Goal: Check status: Check status

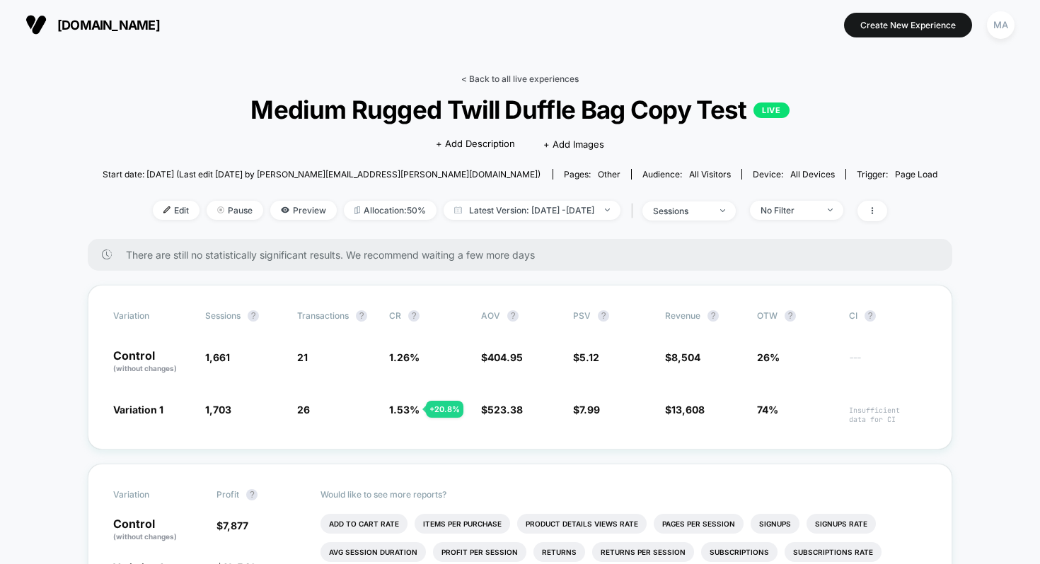
click at [511, 81] on link "< Back to all live experiences" at bounding box center [519, 79] width 117 height 11
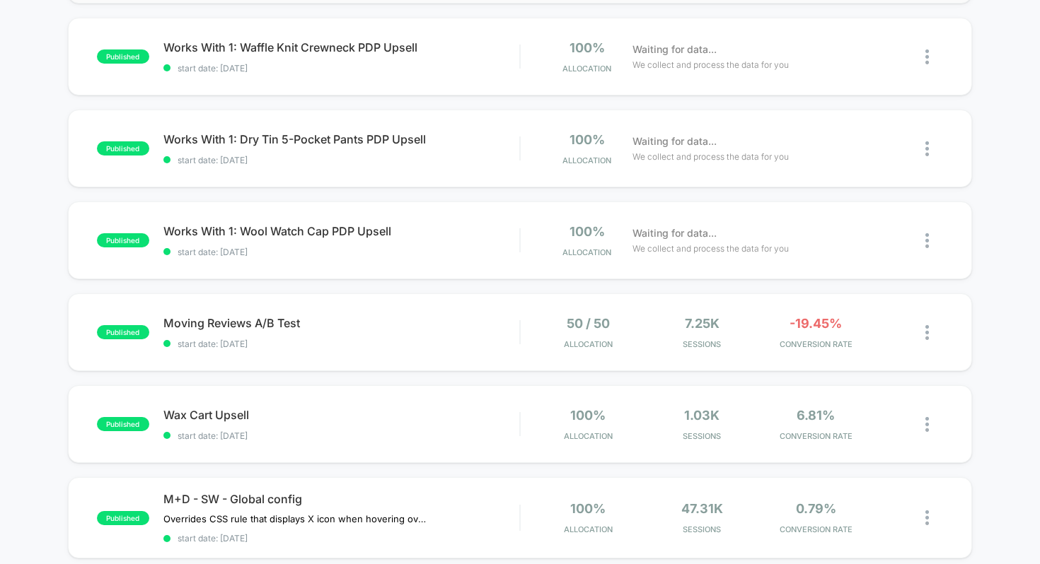
scroll to position [235, 0]
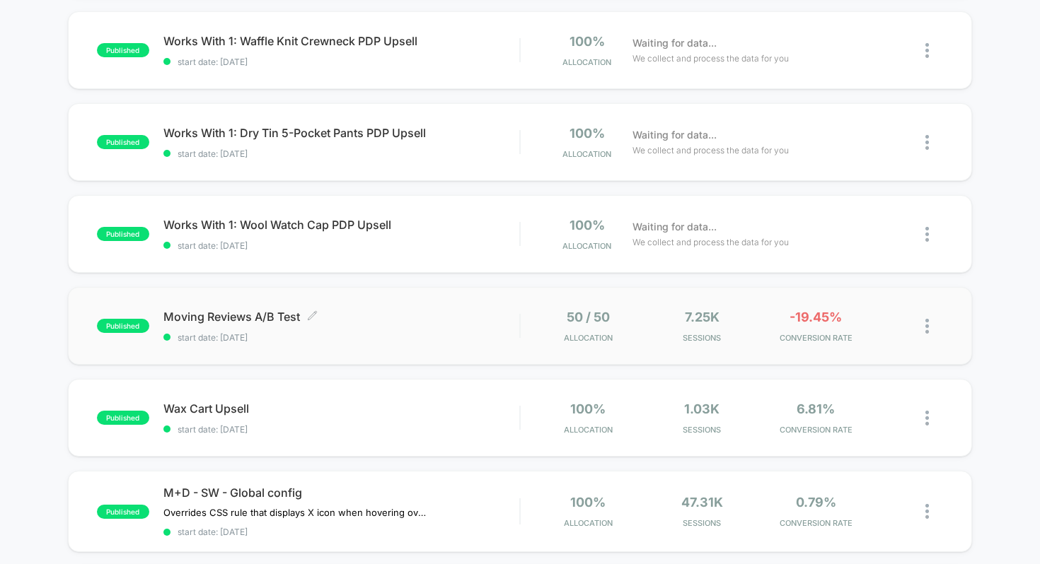
click at [429, 318] on span "Moving Reviews A/B Test Click to edit experience details" at bounding box center [341, 317] width 356 height 14
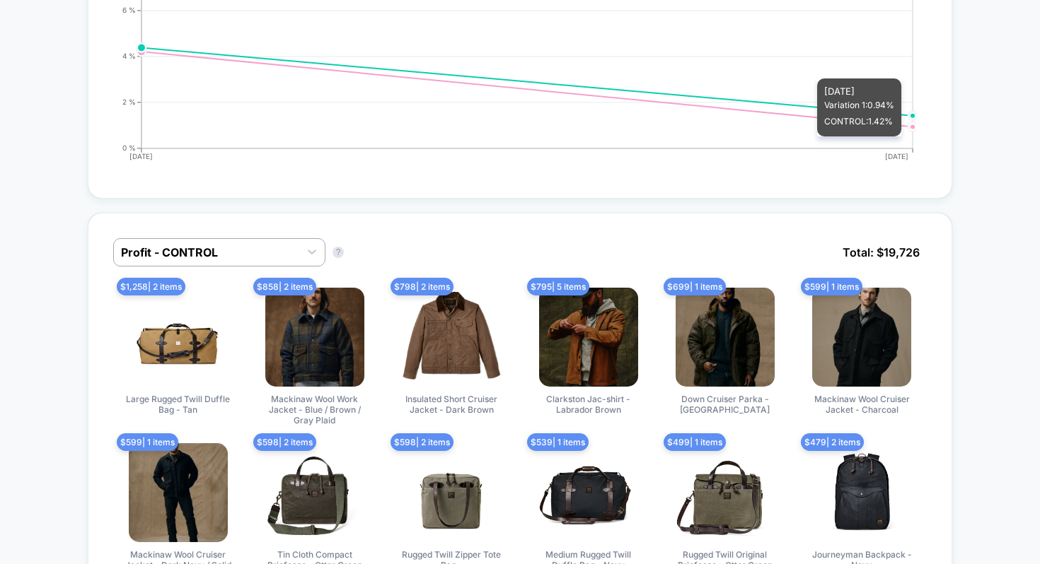
scroll to position [763, 0]
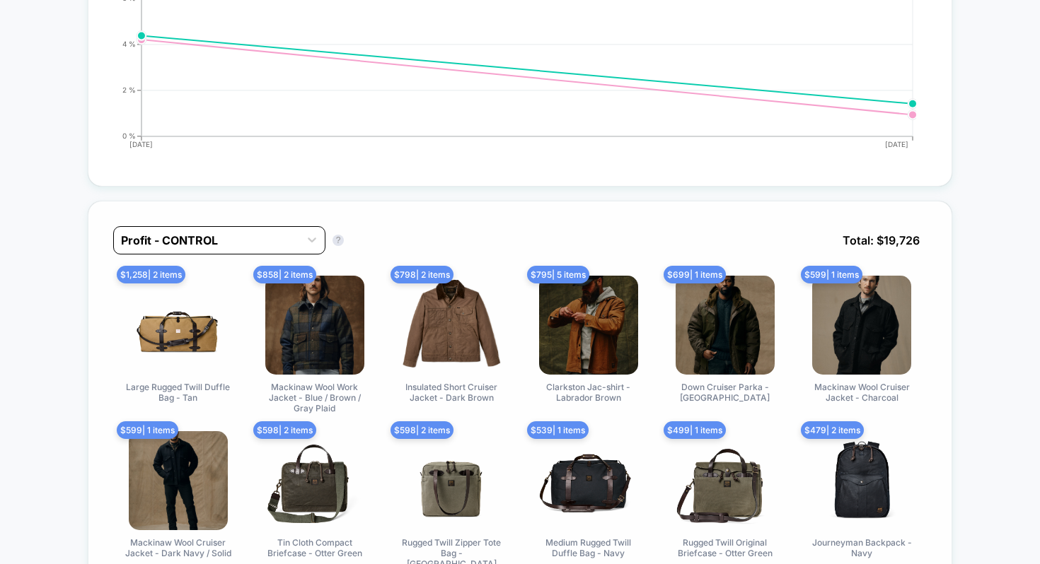
click at [258, 234] on div at bounding box center [206, 240] width 171 height 17
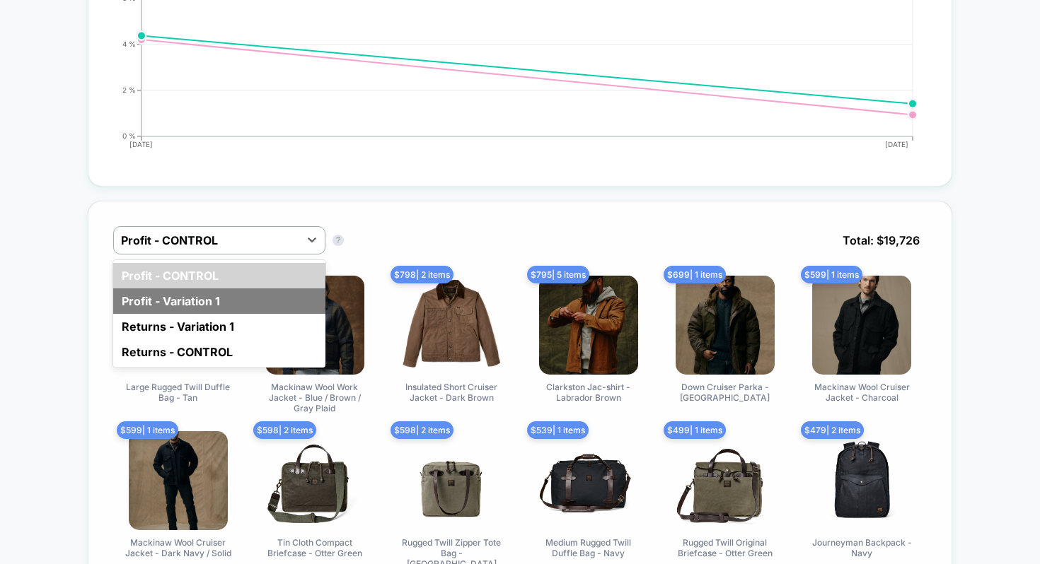
click at [187, 290] on div "Profit - Variation 1" at bounding box center [219, 301] width 212 height 25
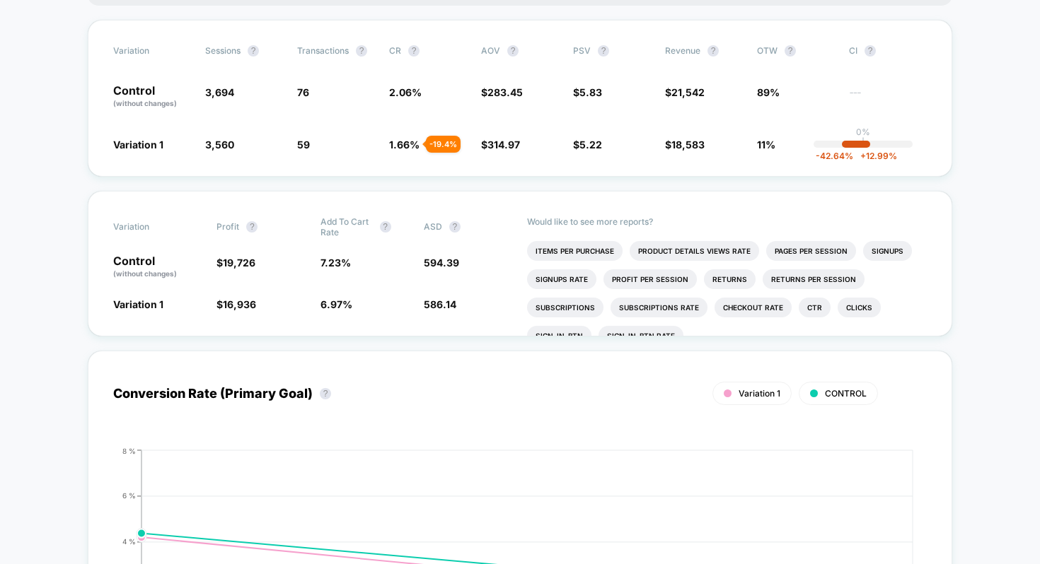
scroll to position [0, 0]
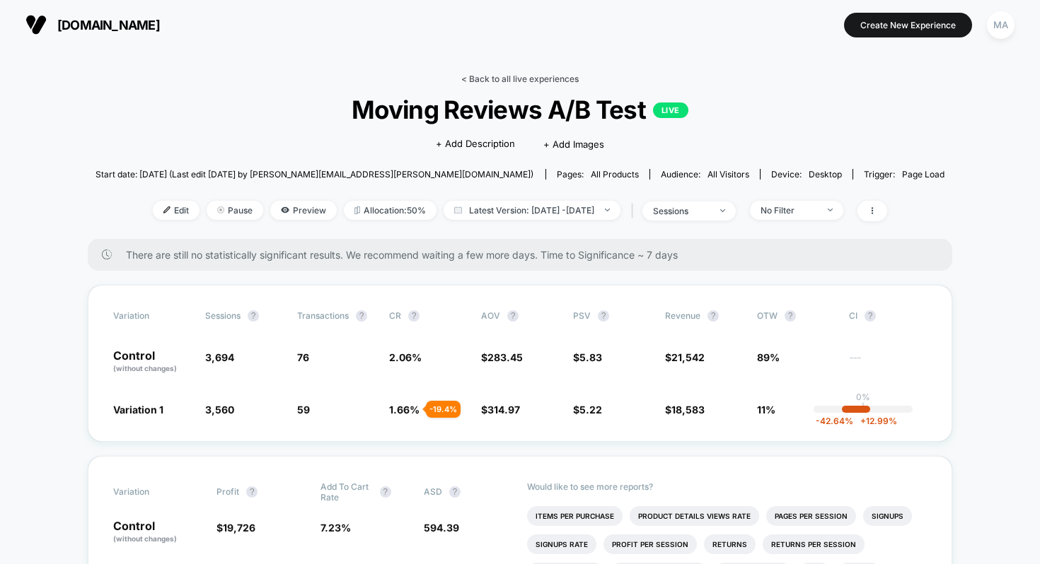
click at [513, 79] on link "< Back to all live experiences" at bounding box center [519, 79] width 117 height 11
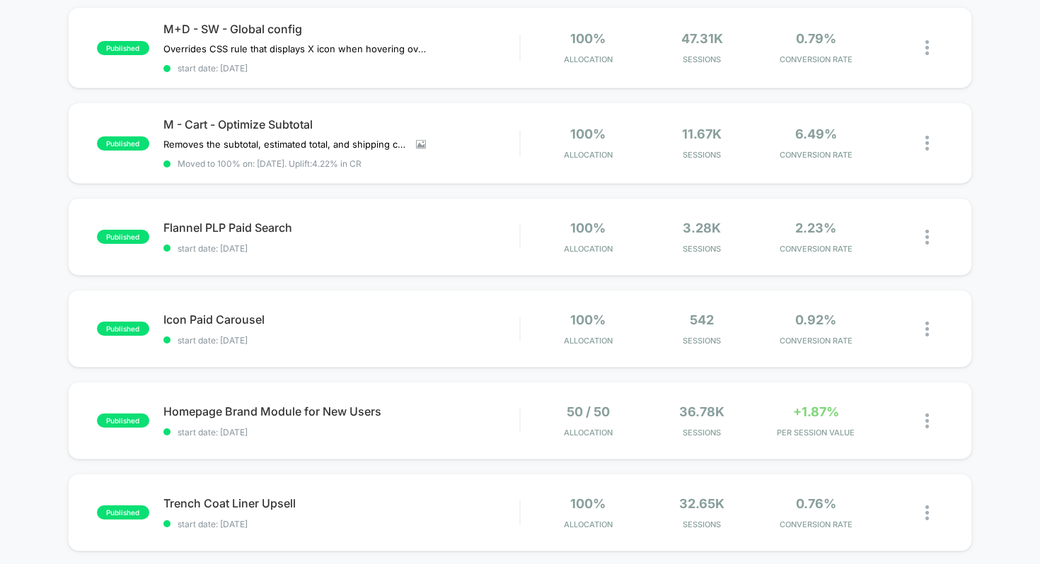
scroll to position [678, 0]
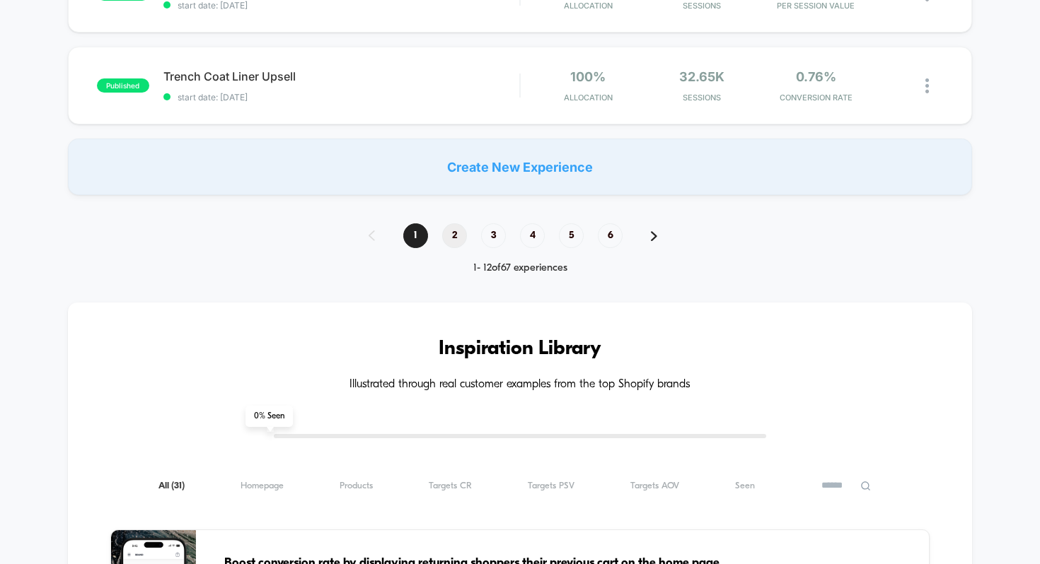
click at [457, 230] on span "2" at bounding box center [454, 235] width 25 height 25
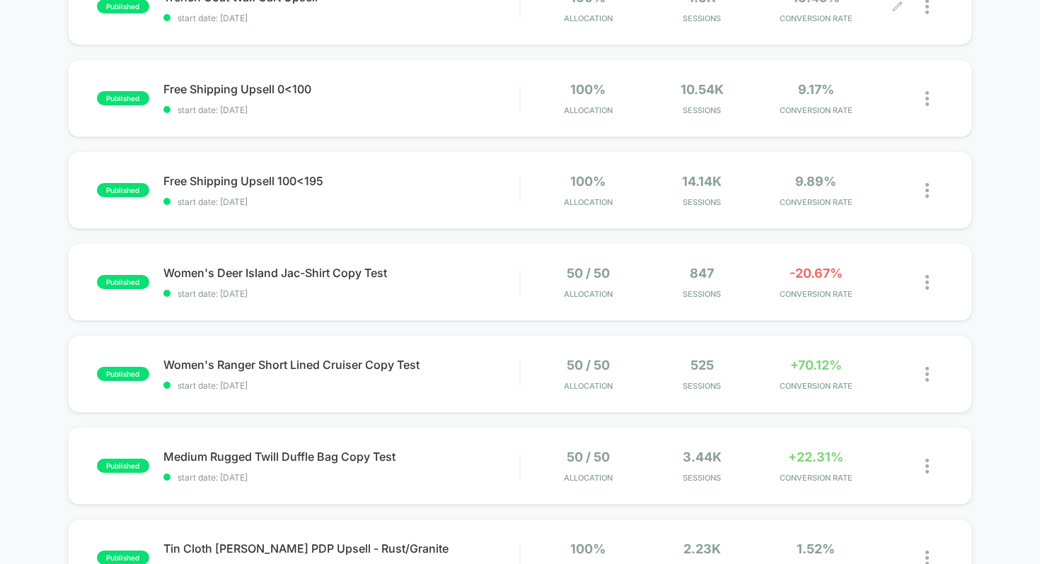
scroll to position [190, 0]
